Goal: Transaction & Acquisition: Purchase product/service

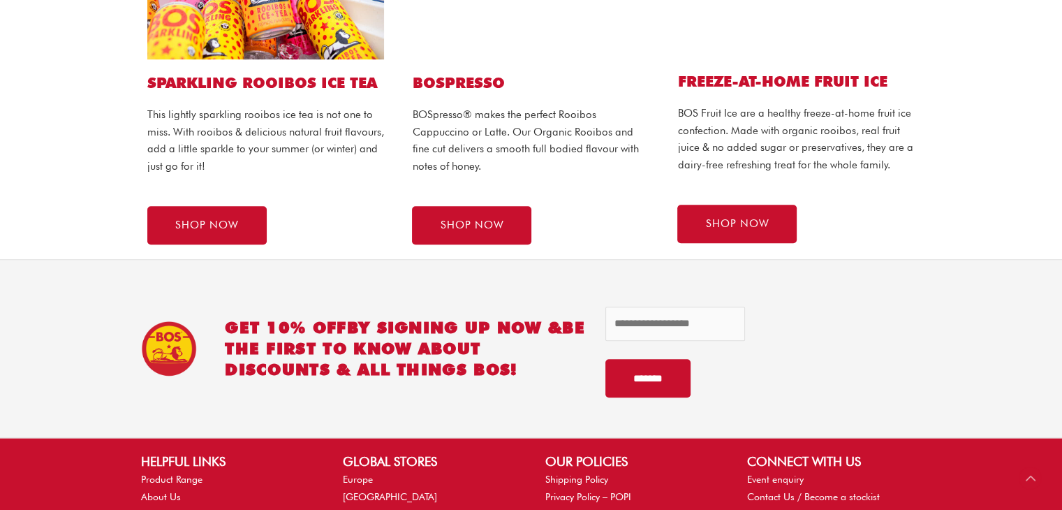
scroll to position [974, 0]
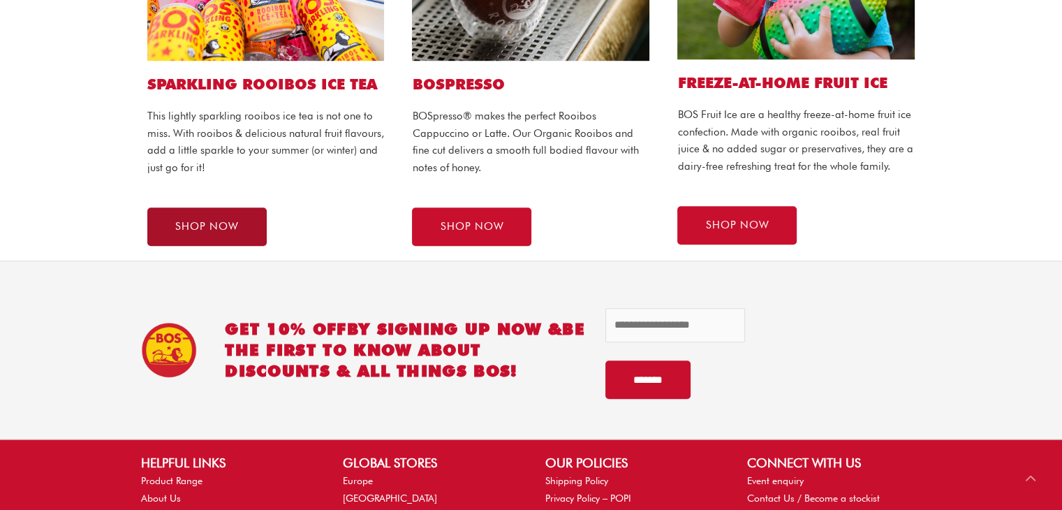
click at [173, 220] on link "SHOP NOW" at bounding box center [206, 226] width 119 height 38
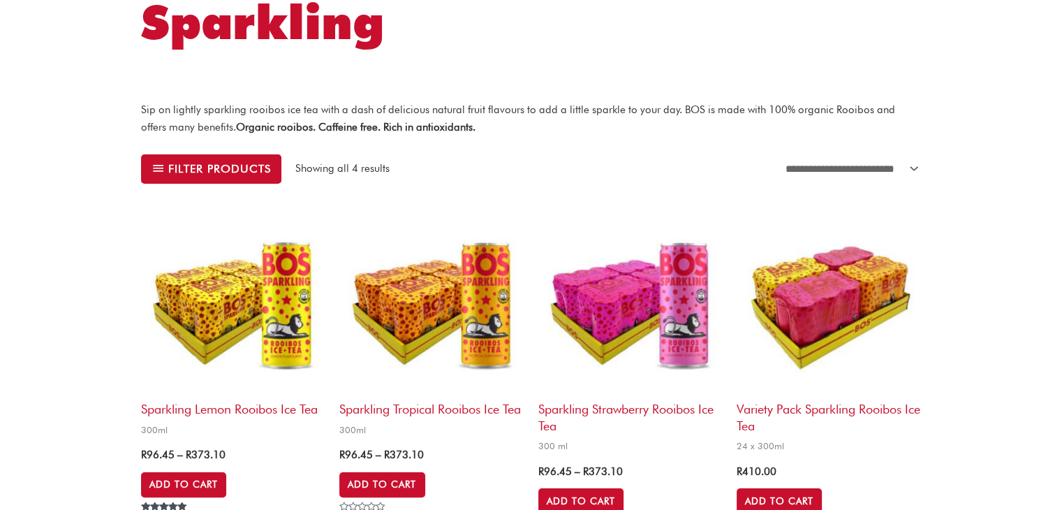
scroll to position [198, 0]
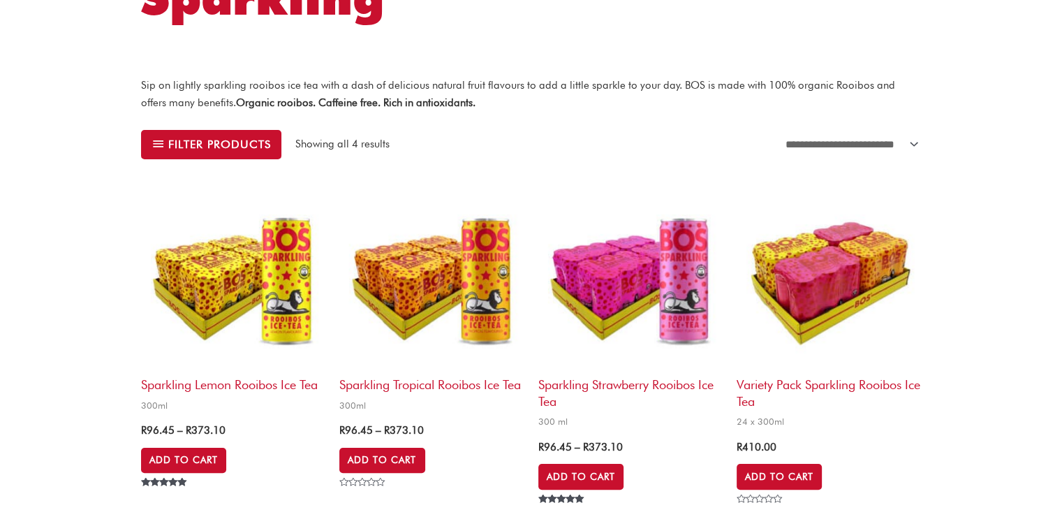
click at [832, 272] on img at bounding box center [829, 277] width 184 height 184
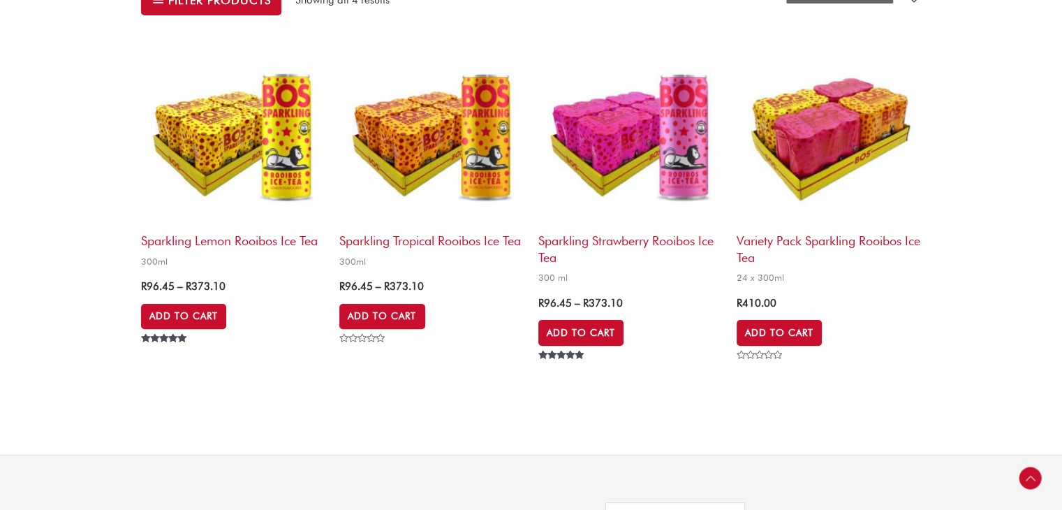
scroll to position [341, 0]
